Goal: Task Accomplishment & Management: Manage account settings

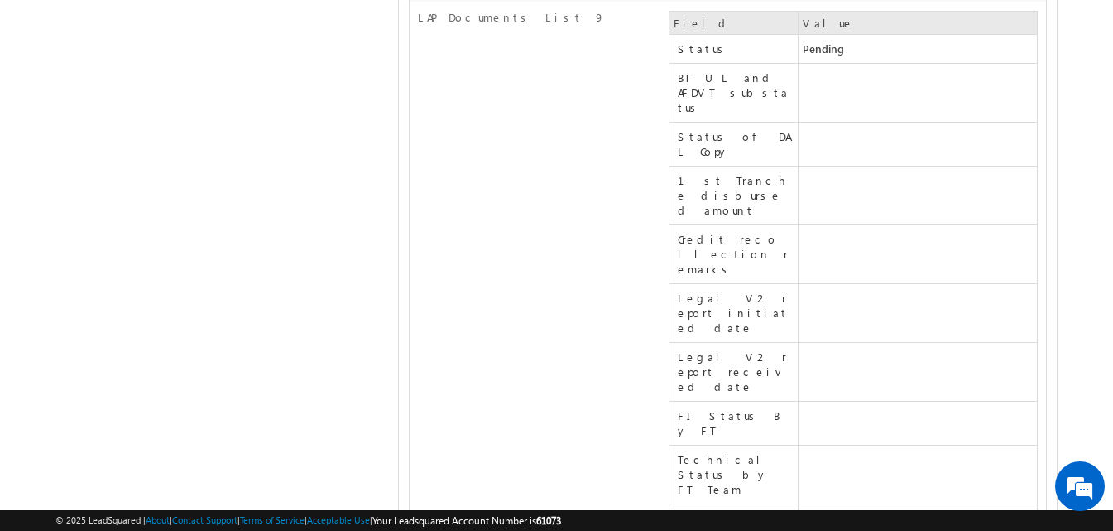
scroll to position [22199, 0]
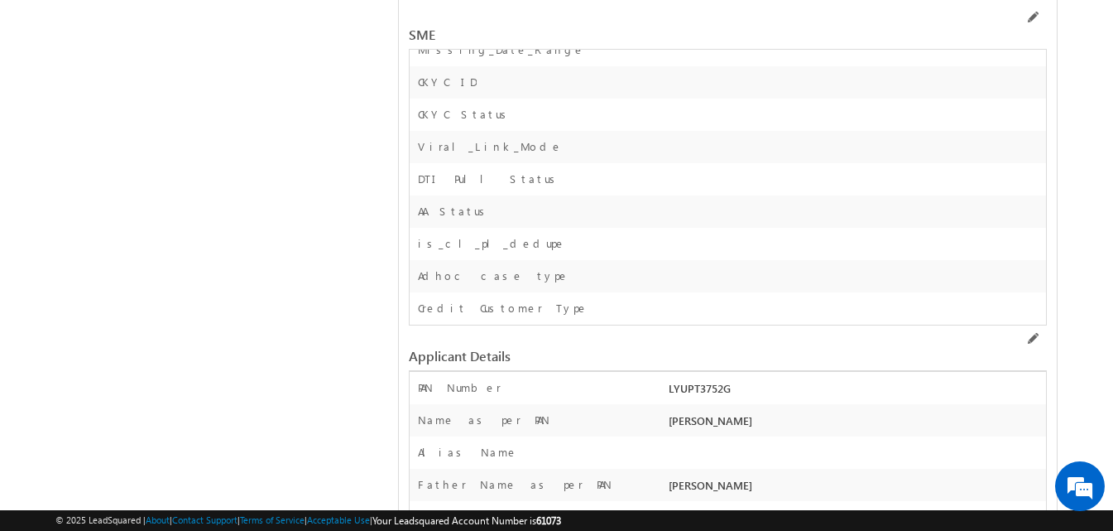
scroll to position [22345, 0]
copy div "9898989898"
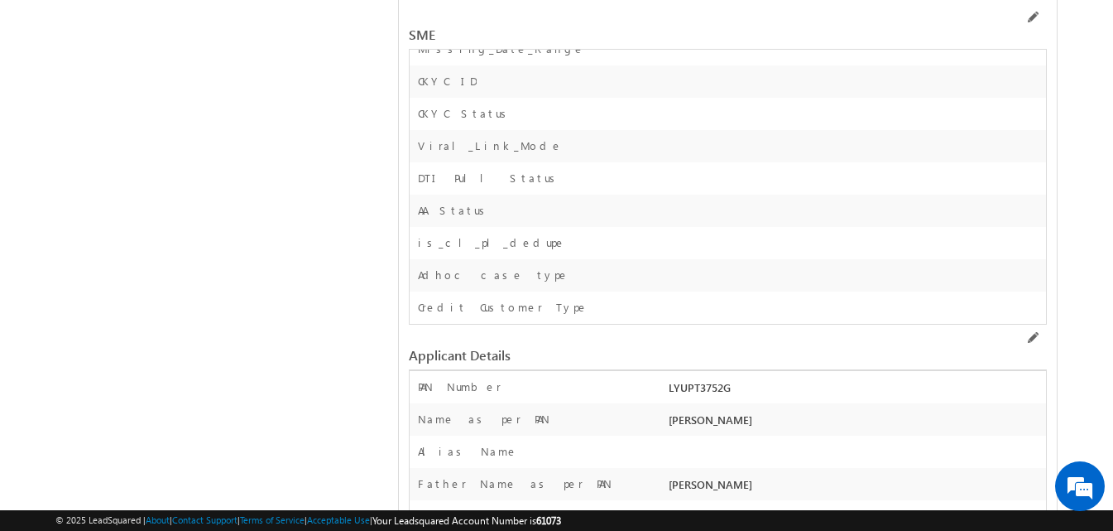
copy div "9898989891"
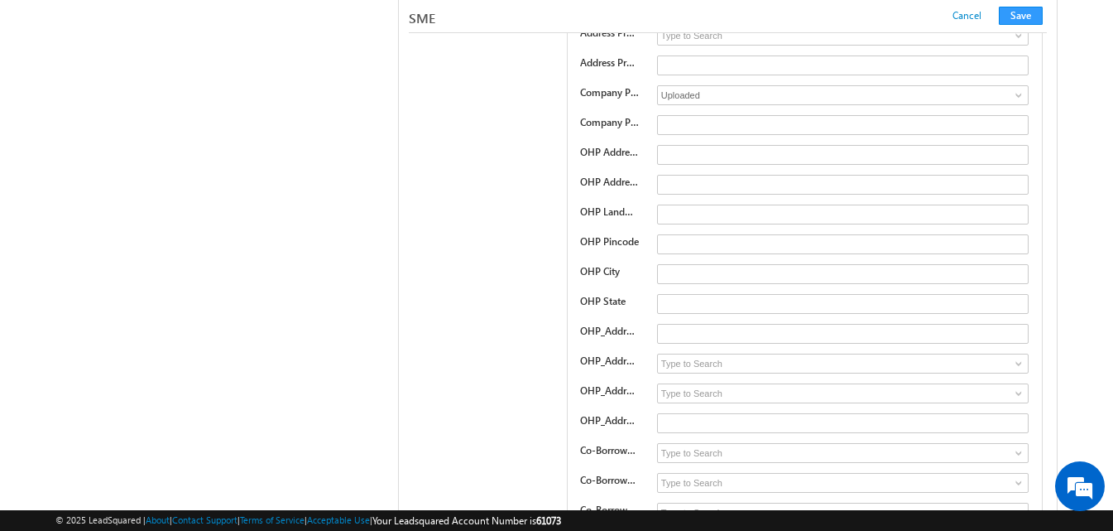
copy div "9898989891"
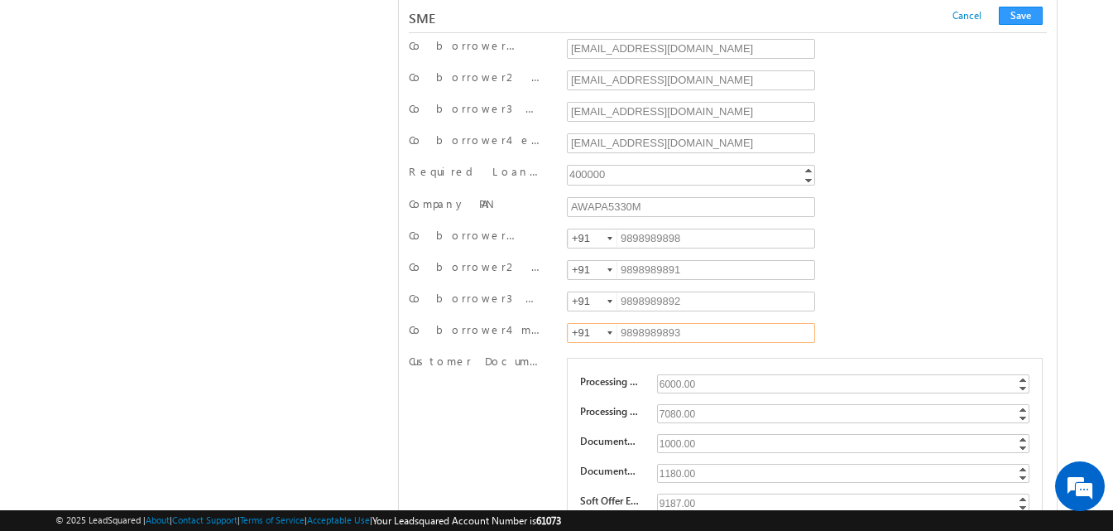
click at [666, 336] on input "9898989893" at bounding box center [691, 333] width 248 height 20
click at [1012, 21] on button "Save" at bounding box center [1021, 16] width 44 height 18
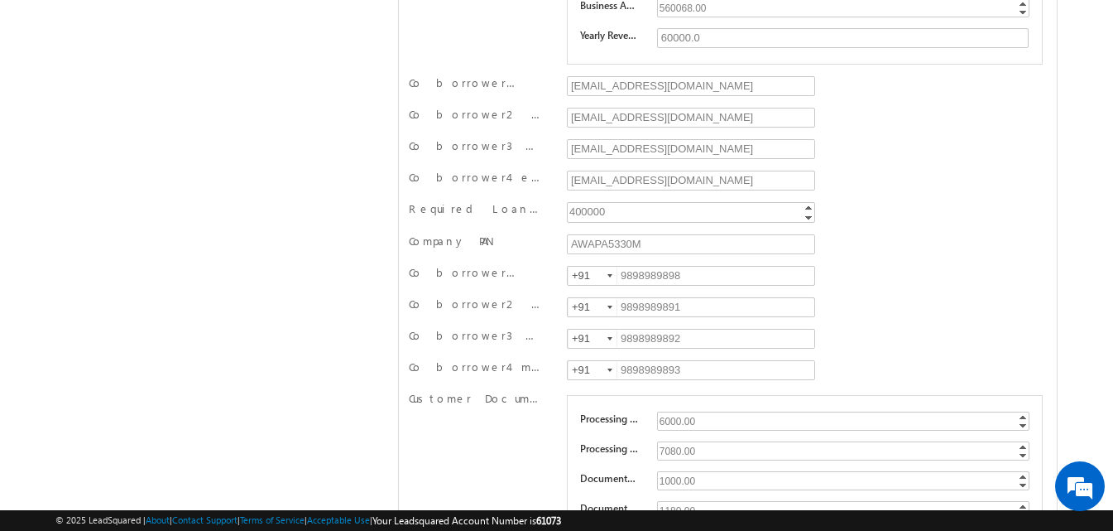
scroll to position [0, 0]
